Goal: Information Seeking & Learning: Learn about a topic

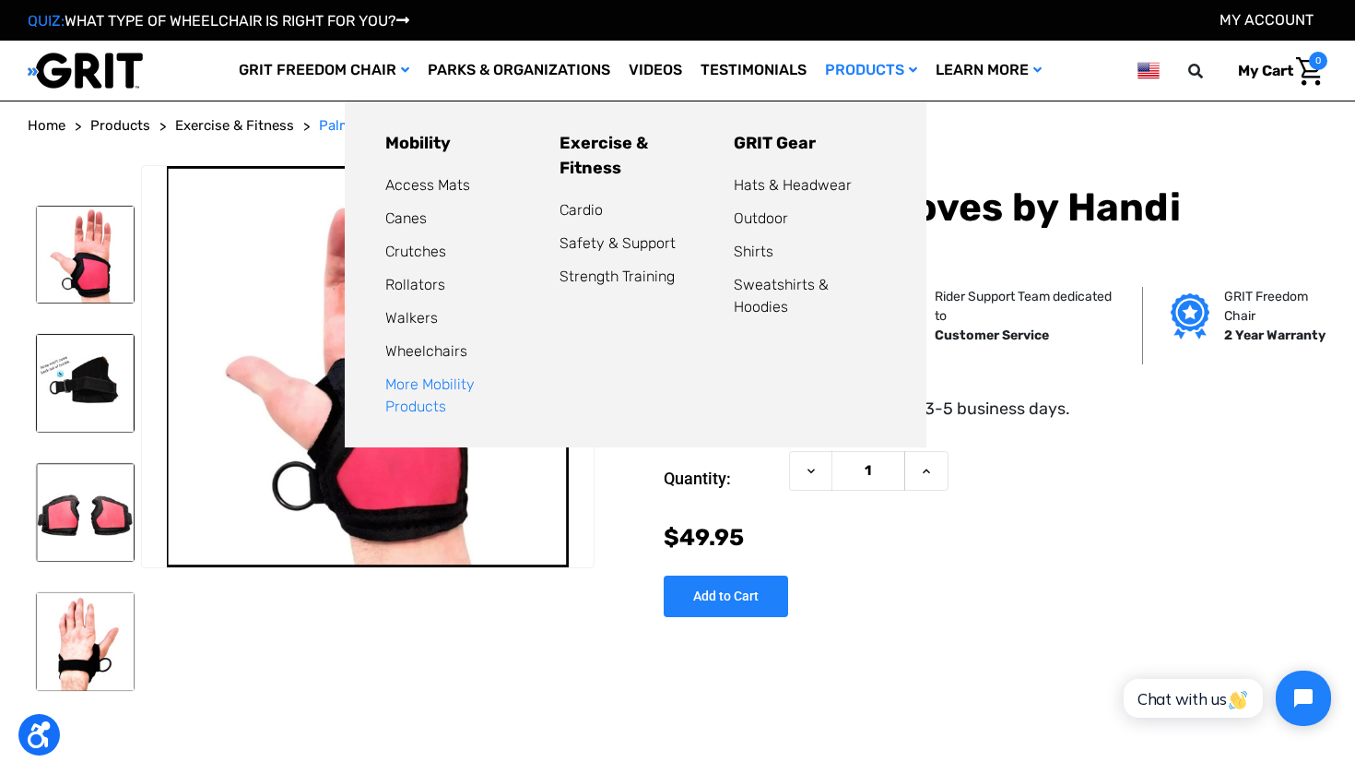
click at [407, 384] on link "More Mobility Products" at bounding box center [429, 395] width 89 height 40
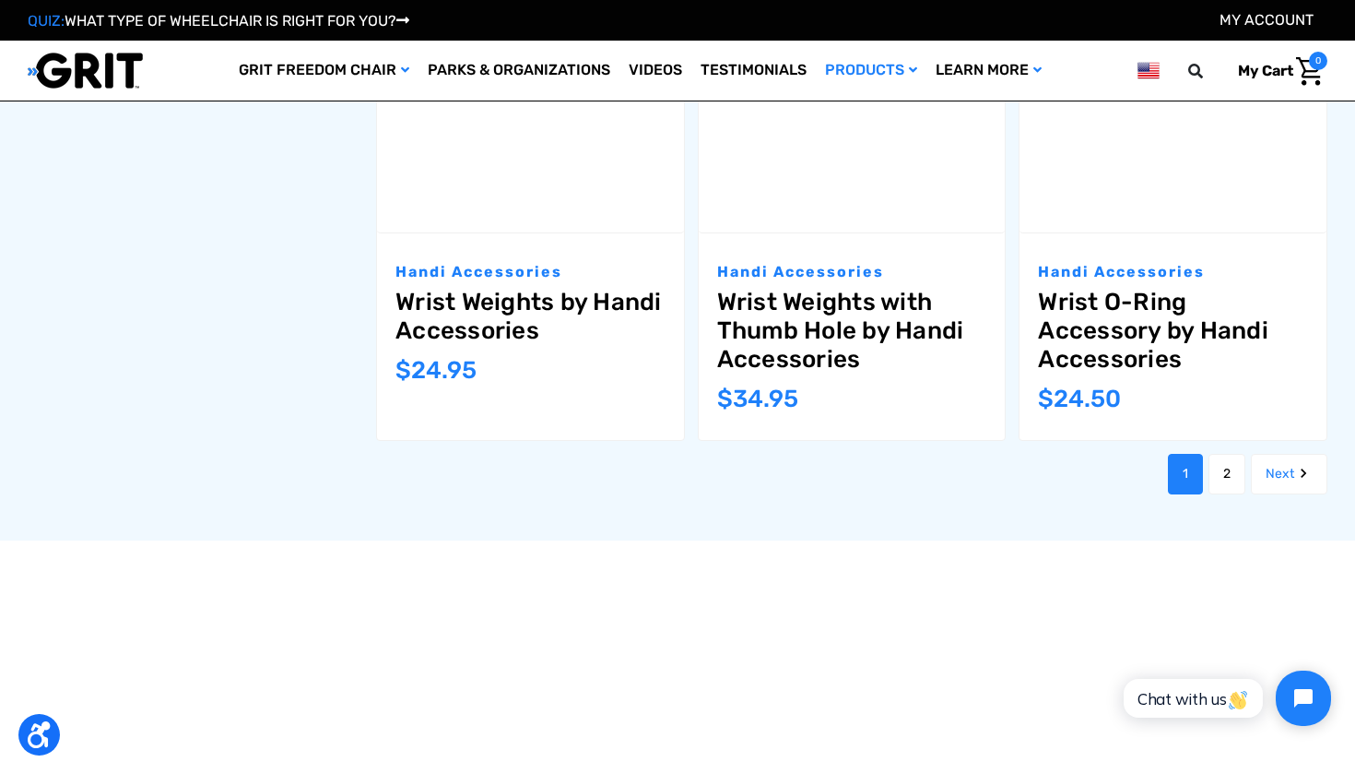
scroll to position [2136, 0]
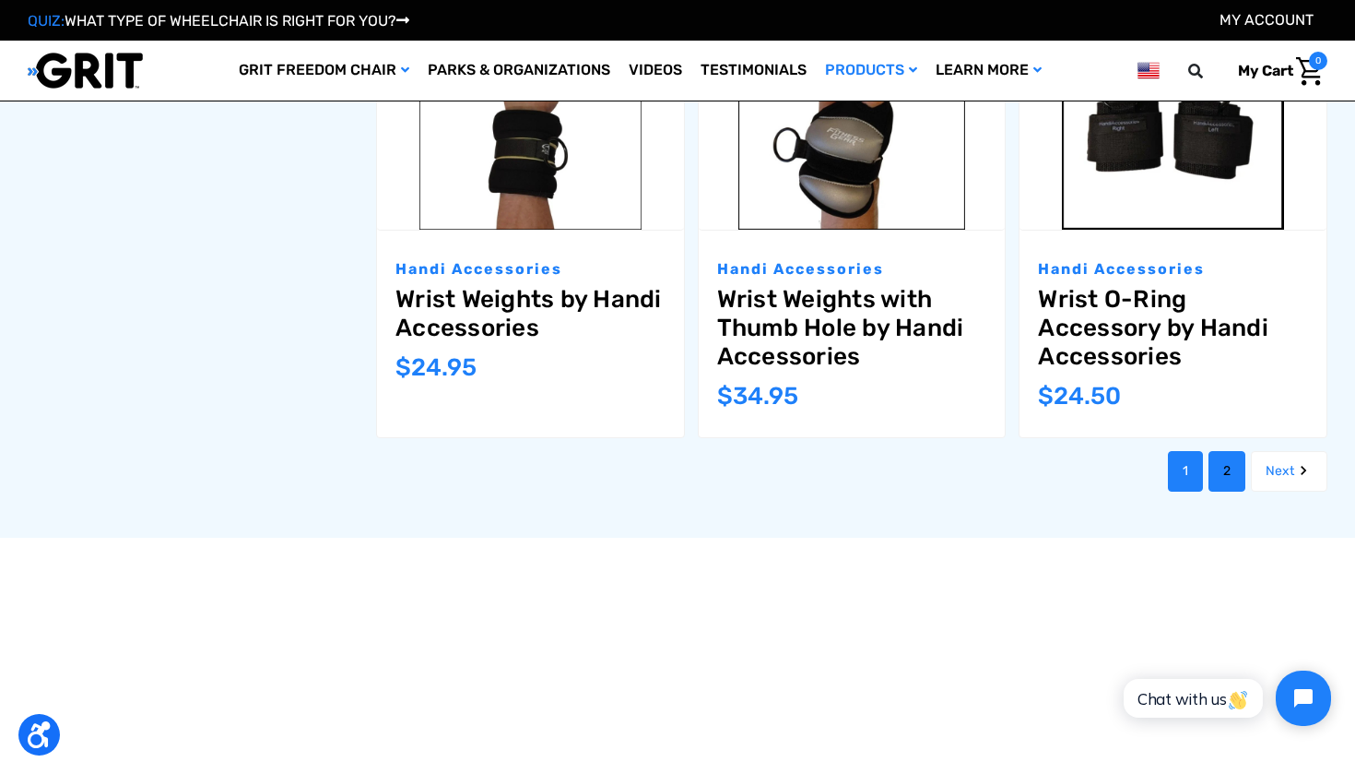
click at [1232, 463] on link "2" at bounding box center [1227, 471] width 37 height 41
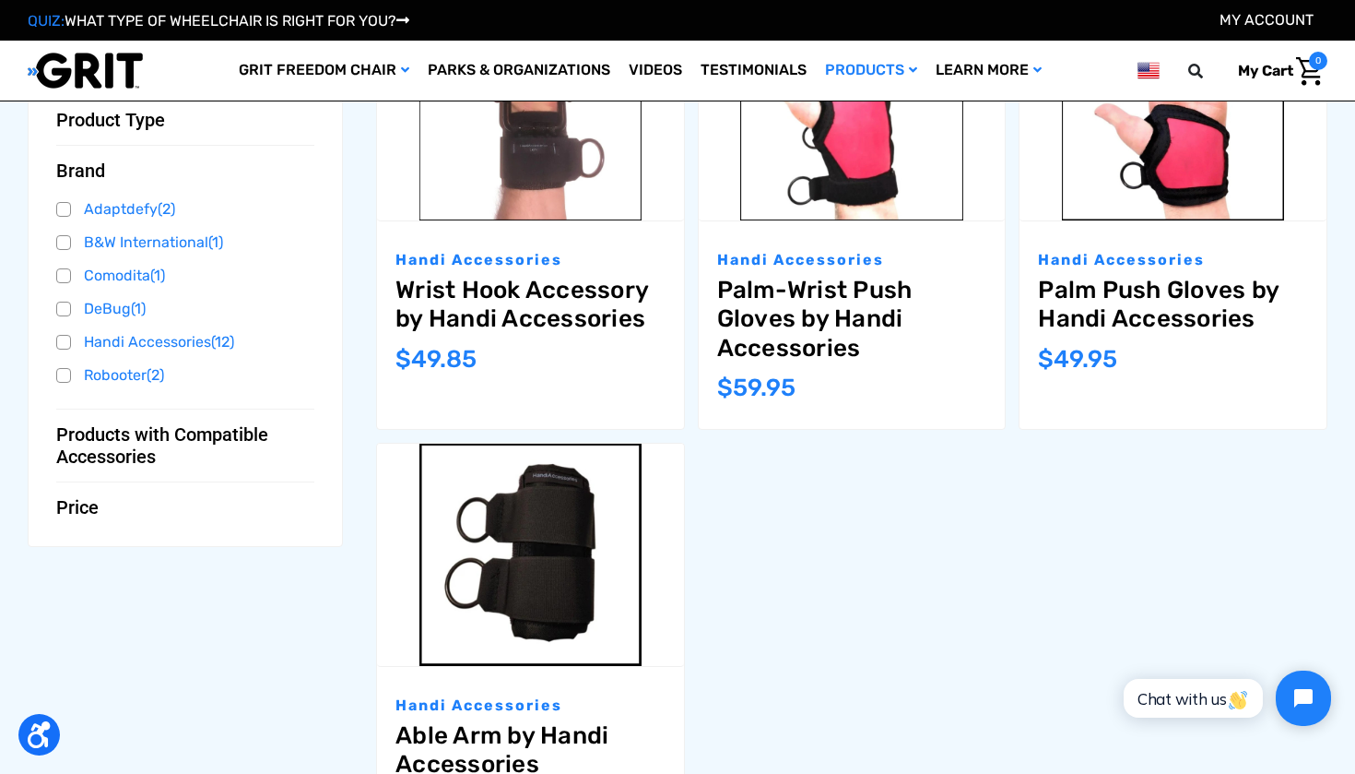
scroll to position [396, 0]
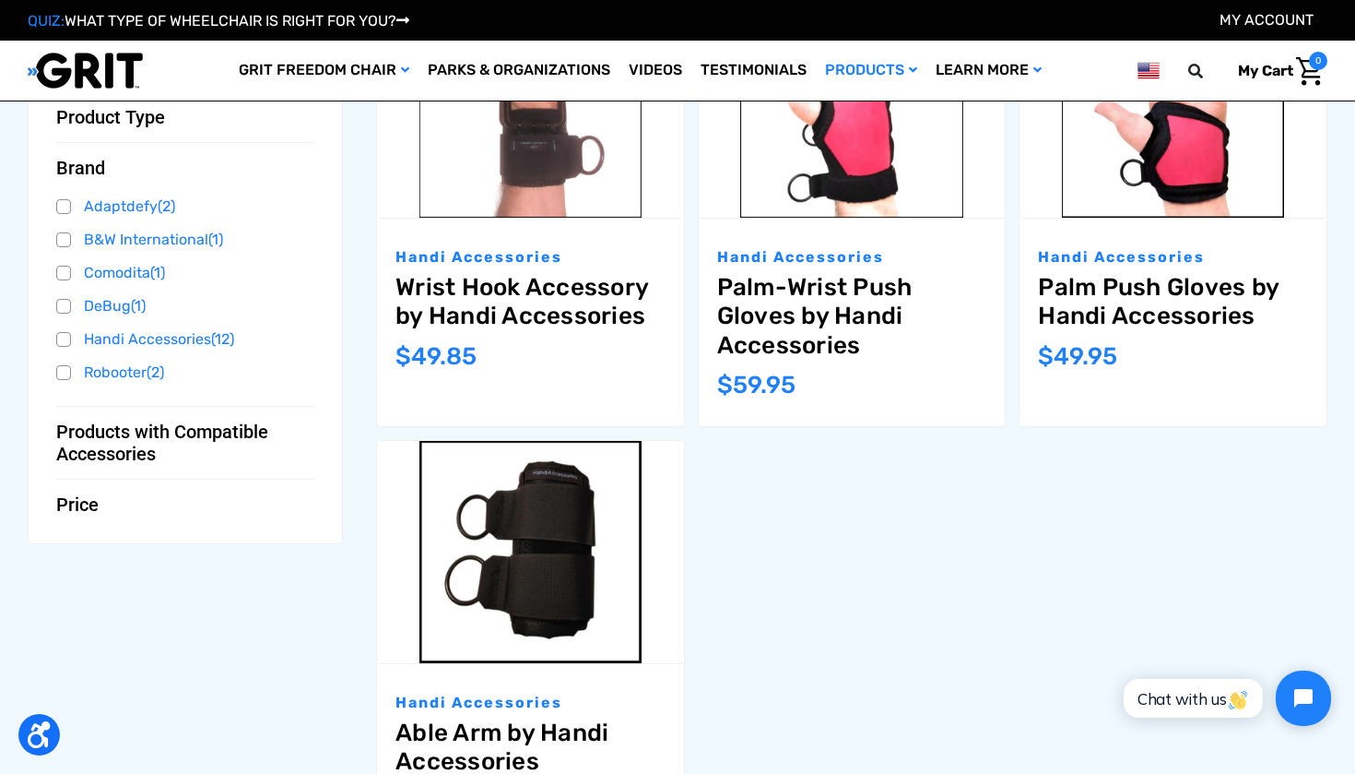
click at [853, 309] on link "Palm-Wrist Push Gloves by Handi Accessories" at bounding box center [852, 316] width 270 height 87
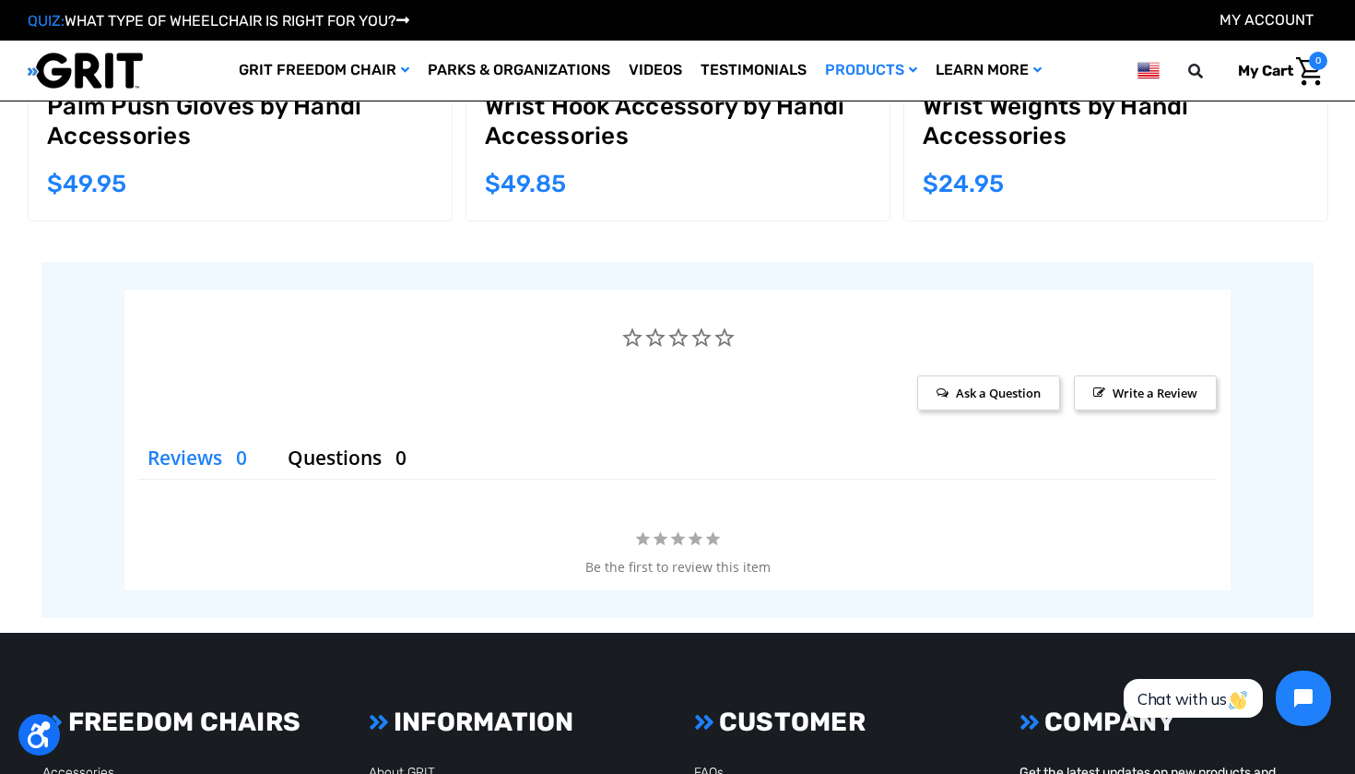
scroll to position [1931, 0]
